Goal: Task Accomplishment & Management: Complete application form

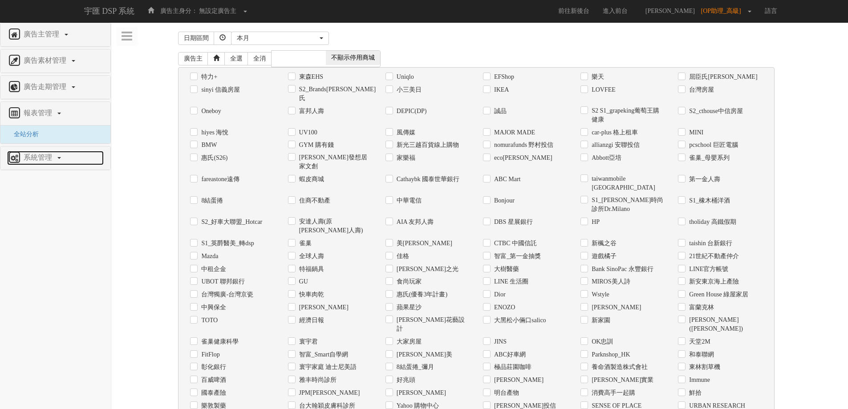
click at [47, 153] on span "系統管理" at bounding box center [38, 157] width 35 height 8
click at [38, 160] on span "廣告驗證設定" at bounding box center [29, 160] width 44 height 7
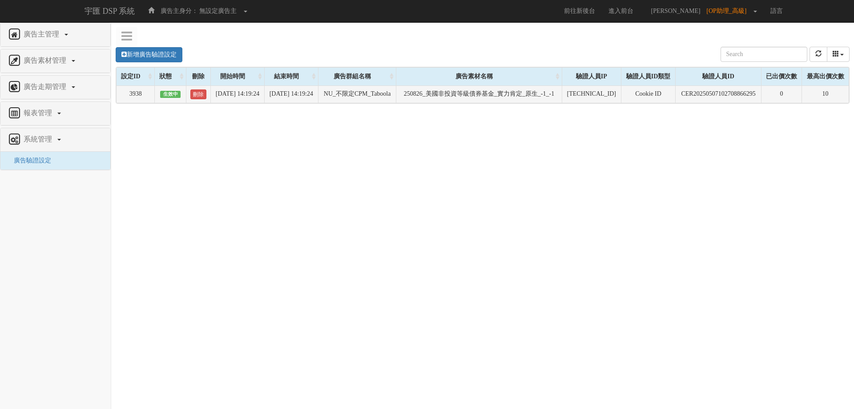
click at [366, 100] on td "NU_不限定CPM_Taboola" at bounding box center [357, 93] width 78 height 17
click at [302, 98] on td "[DATE] 14:19:24" at bounding box center [291, 93] width 54 height 17
click at [483, 95] on td "250826_美國非投資等級債券基金_實力肯定_原生_-1_-1" at bounding box center [479, 93] width 166 height 17
click at [273, 177] on div "新增廣告驗證設定 設定ID 狀態 刪除 開始時間 結束時間 廣告主ID 廣告主名稱 廣告走期ID 廣告走期名稱 廣告群組ID 廣告群組名稱 廣告素材 廣告素材…" at bounding box center [482, 171] width 743 height 267
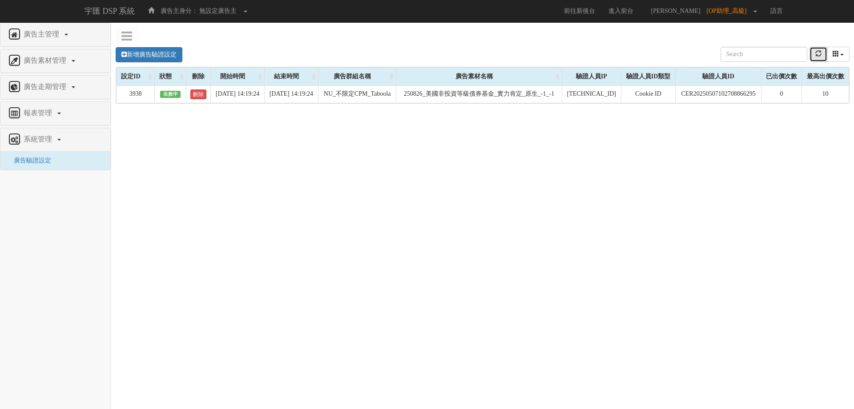
click at [819, 51] on icon "refresh" at bounding box center [819, 53] width 6 height 6
click at [240, 198] on div "新增廣告驗證設定 設定ID 狀態 刪除 開始時間 結束時間 廣告主ID 廣告主名稱 廣告走期ID 廣告走期名稱 廣告群組ID 廣告群組名稱 廣告素材 廣告素材…" at bounding box center [482, 171] width 743 height 267
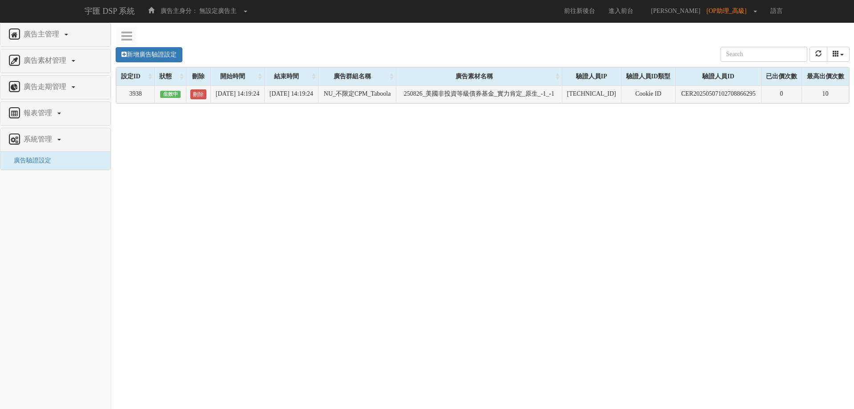
click at [575, 88] on td "[TECHNICAL_ID]" at bounding box center [591, 93] width 59 height 17
click at [710, 87] on td "CER20250507102708866295" at bounding box center [719, 93] width 86 height 17
click at [561, 103] on td "250826_美國非投資等級債券基金_實力肯定_原生_-1_-1" at bounding box center [479, 93] width 166 height 17
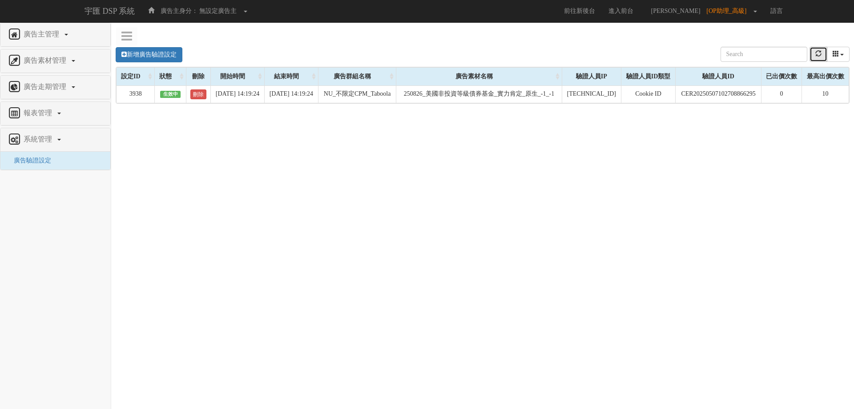
click at [813, 52] on button "refresh" at bounding box center [819, 54] width 18 height 15
click at [171, 48] on link "新增廣告驗證設定" at bounding box center [149, 54] width 67 height 15
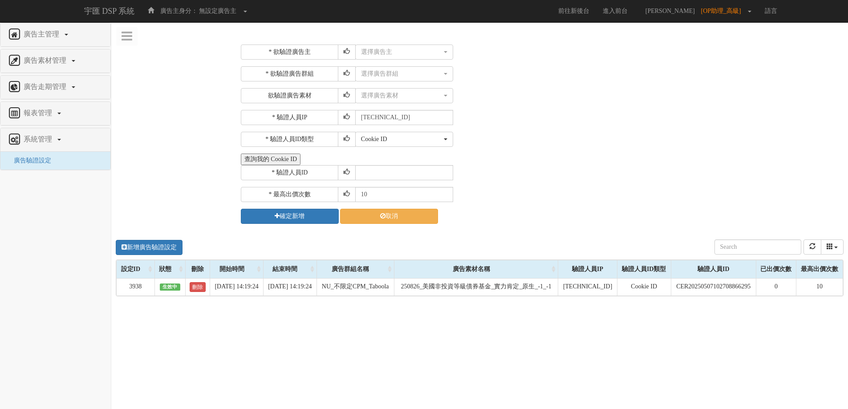
click at [268, 156] on button "查詢我的 Cookie ID" at bounding box center [271, 159] width 60 height 12
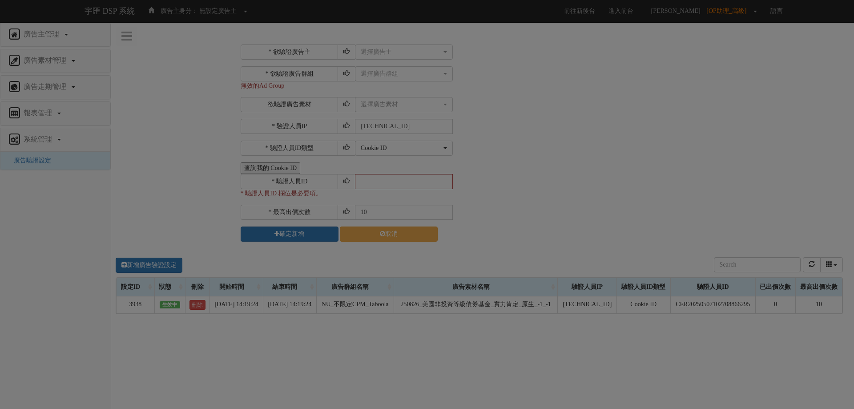
click at [568, 152] on div "Loading" at bounding box center [427, 204] width 854 height 409
drag, startPoint x: 214, startPoint y: 114, endPoint x: 206, endPoint y: 130, distance: 17.7
click at [213, 120] on div "Loading" at bounding box center [427, 204] width 854 height 409
click at [215, 183] on div "Loading" at bounding box center [427, 204] width 854 height 409
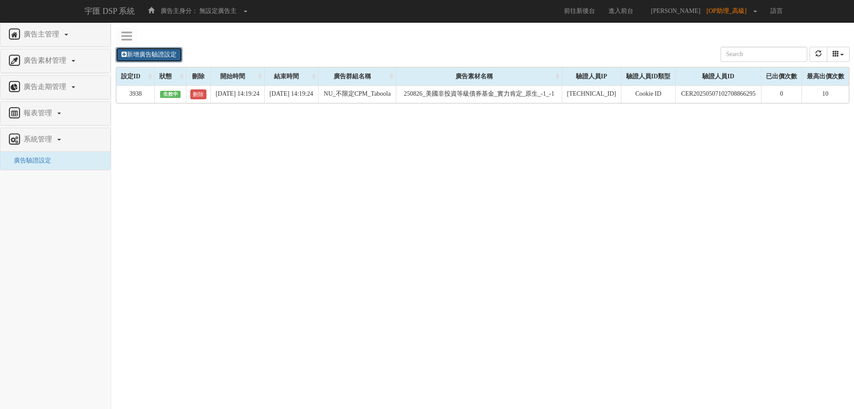
click at [136, 51] on link "新增廣告驗證設定" at bounding box center [149, 54] width 67 height 15
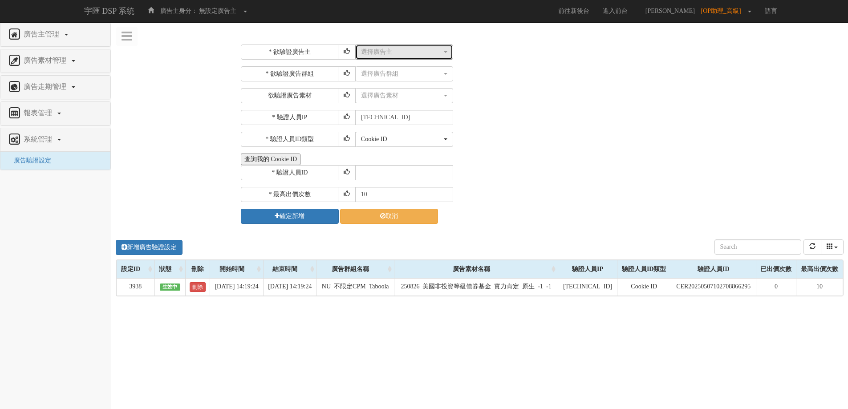
click at [376, 57] on button "選擇廣告主" at bounding box center [404, 51] width 98 height 15
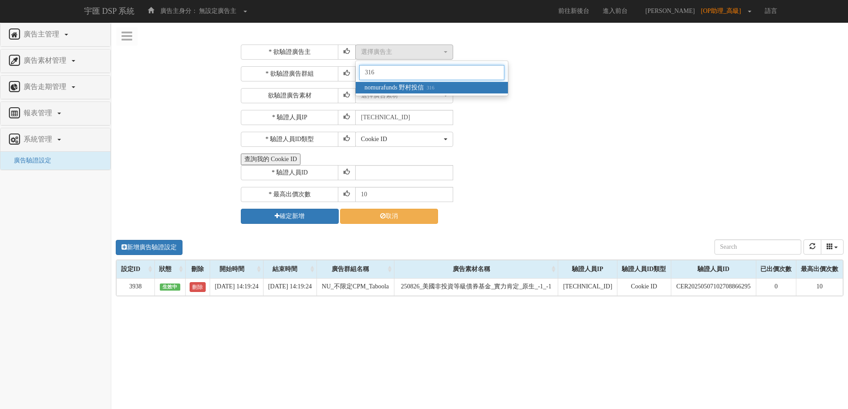
type input "316"
click at [390, 86] on span "nomurafunds 野村投信 316" at bounding box center [399, 87] width 70 height 9
select select "316"
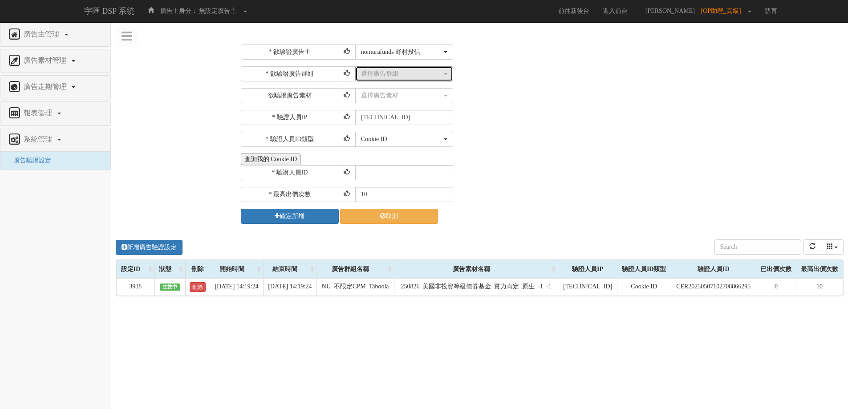
click at [414, 72] on div "選擇廣告群組" at bounding box center [401, 73] width 81 height 9
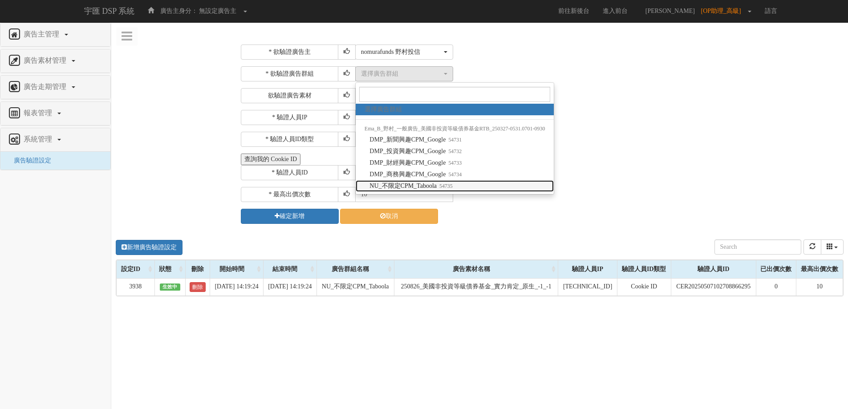
click at [428, 182] on span "NU_不限定CPM_Taboola 54735" at bounding box center [410, 186] width 83 height 9
select select "54735"
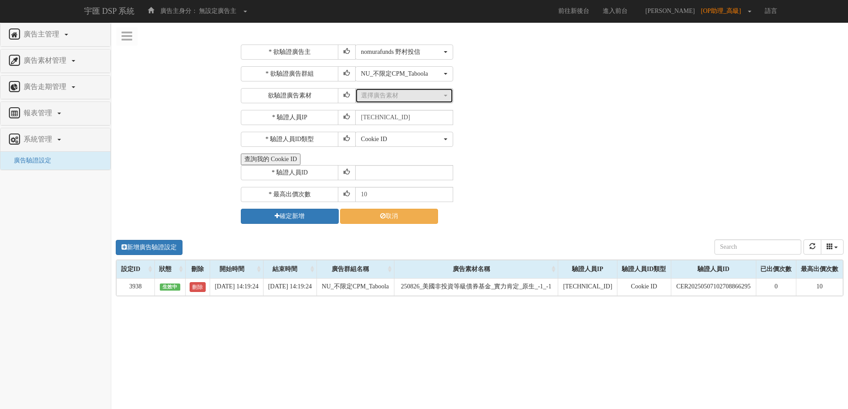
click at [416, 95] on div "選擇廣告素材" at bounding box center [401, 95] width 81 height 9
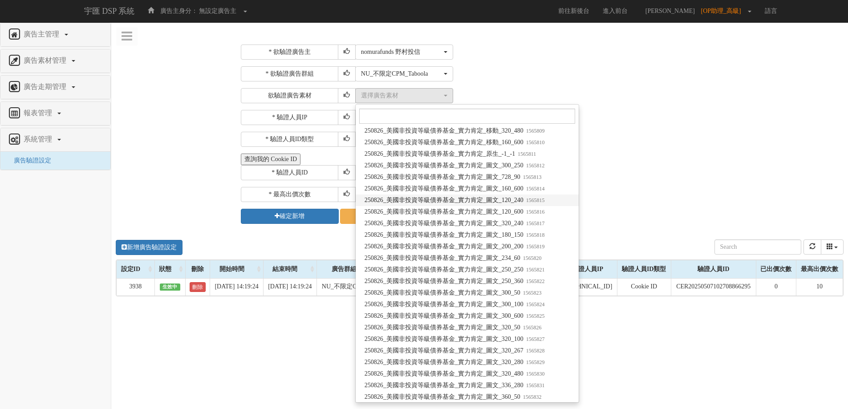
scroll to position [49249, 0]
click at [653, 162] on div "查詢我的 Cookie ID" at bounding box center [541, 159] width 600 height 12
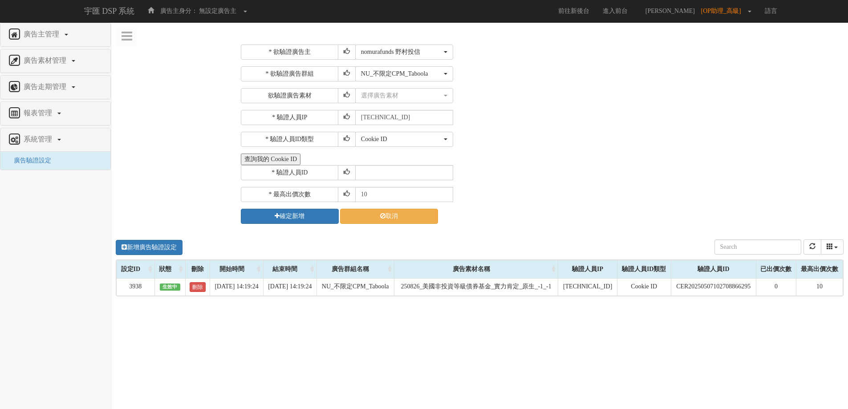
scroll to position [0, 0]
click at [432, 95] on div "選擇廣告素材" at bounding box center [401, 95] width 81 height 9
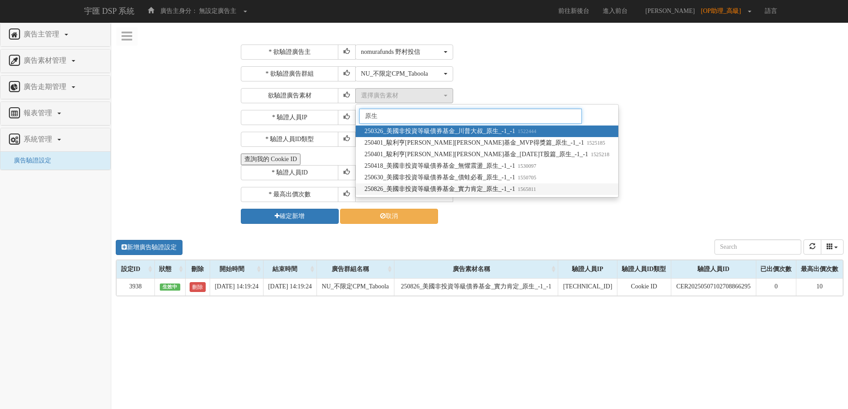
type input "原生"
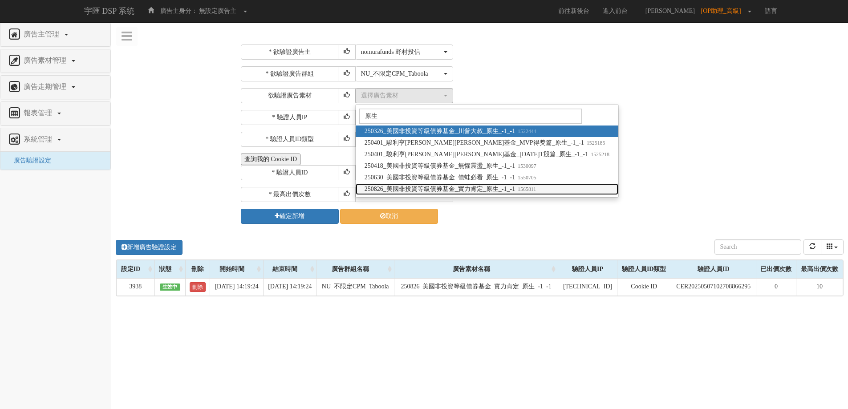
click at [480, 190] on span "250826_美國非投資等級債券基金_實力肯定_原生_-1_-1 1565811" at bounding box center [449, 189] width 171 height 9
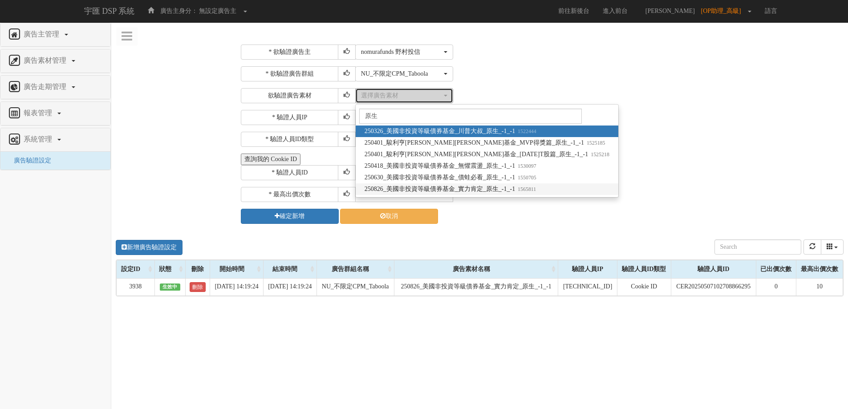
select select "1565811"
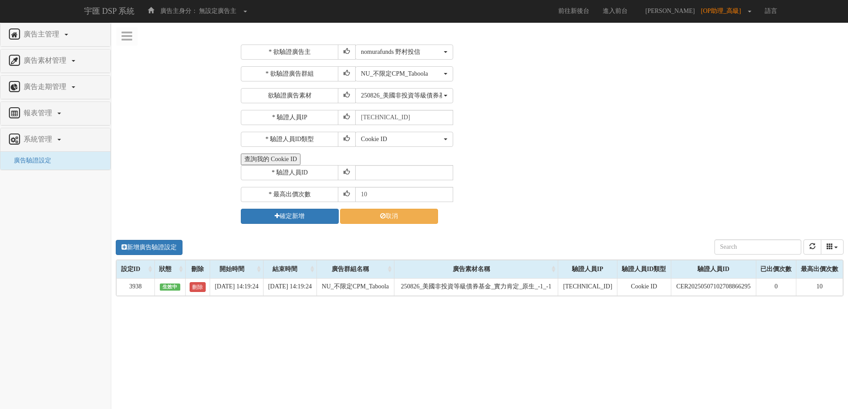
click at [533, 175] on div "* 驗證人員ID" at bounding box center [541, 172] width 600 height 15
